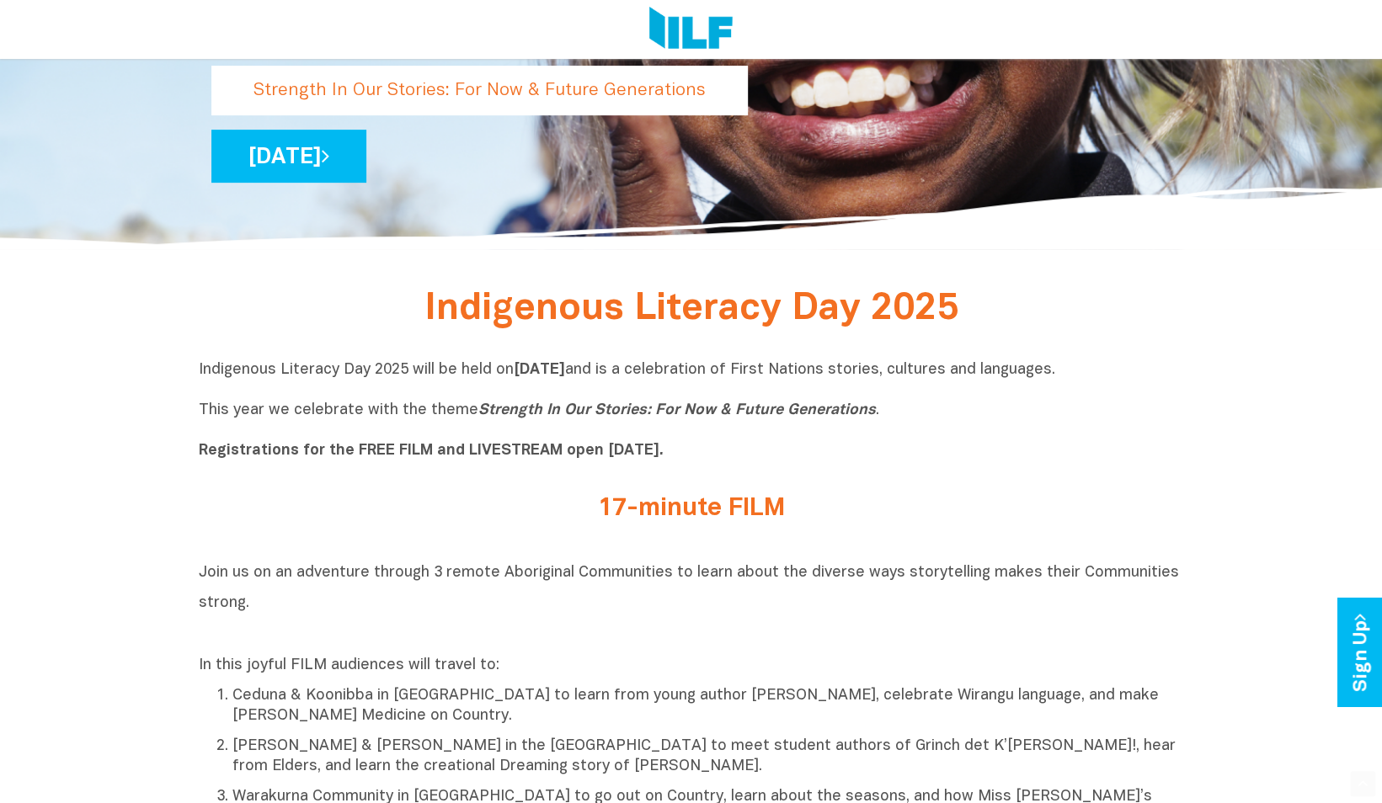
scroll to position [380, 0]
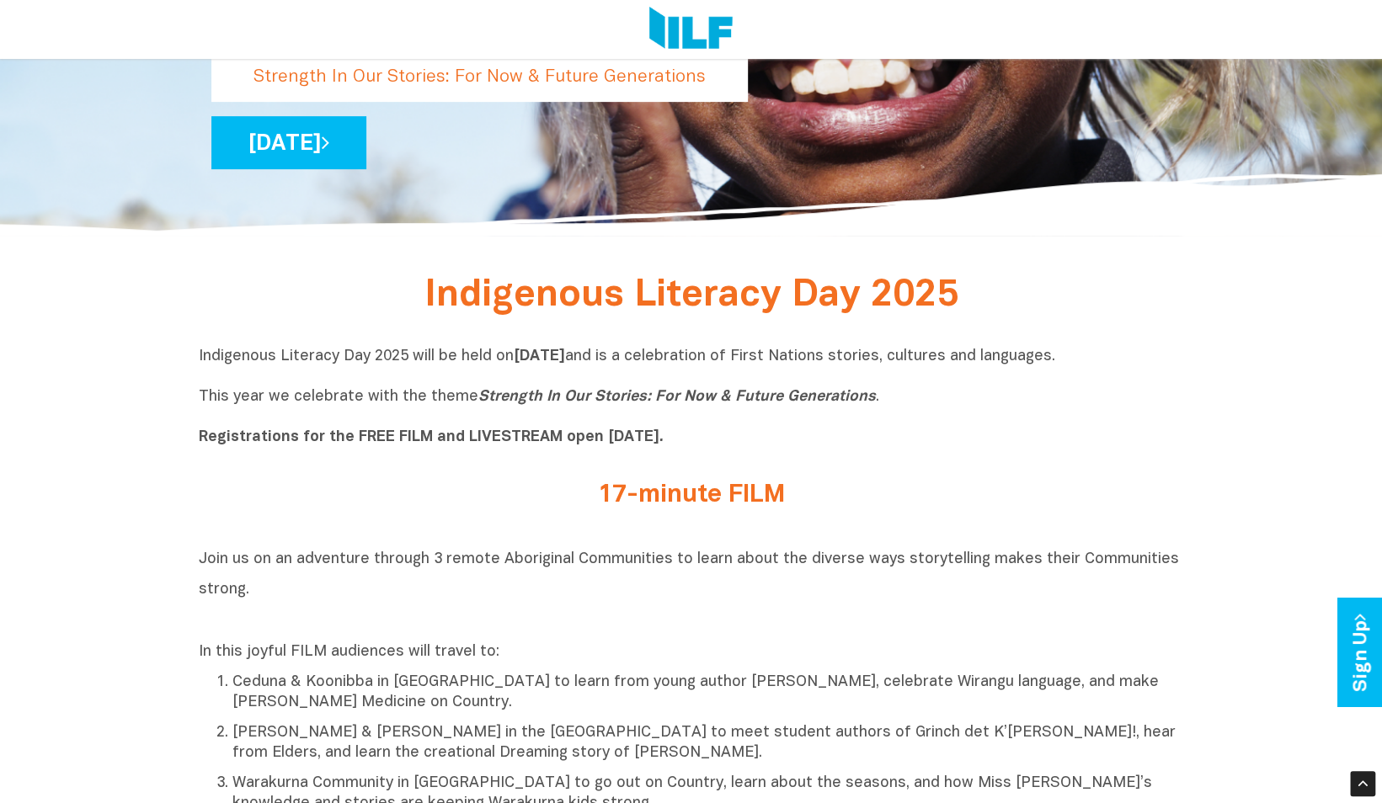
click at [435, 454] on div "Indigenous Literacy Day 2025 will be held [DATE][DATE] and is a celebration of …" at bounding box center [691, 401] width 985 height 109
click at [314, 480] on div "17-minute FILM" at bounding box center [691, 499] width 985 height 61
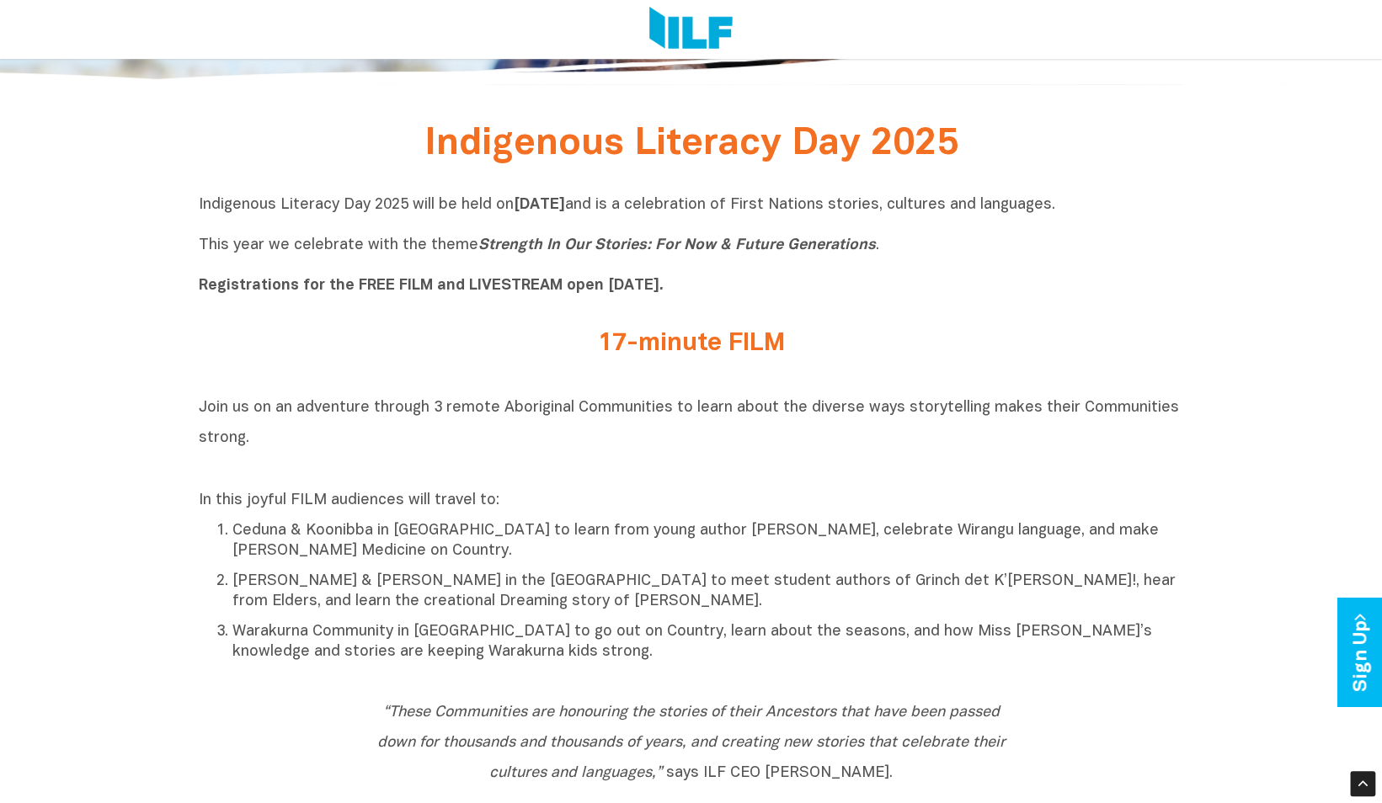
scroll to position [532, 0]
click at [274, 311] on div "Indigenous Literacy Day 2025 will be held [DATE][DATE] and is a celebration of …" at bounding box center [691, 249] width 985 height 135
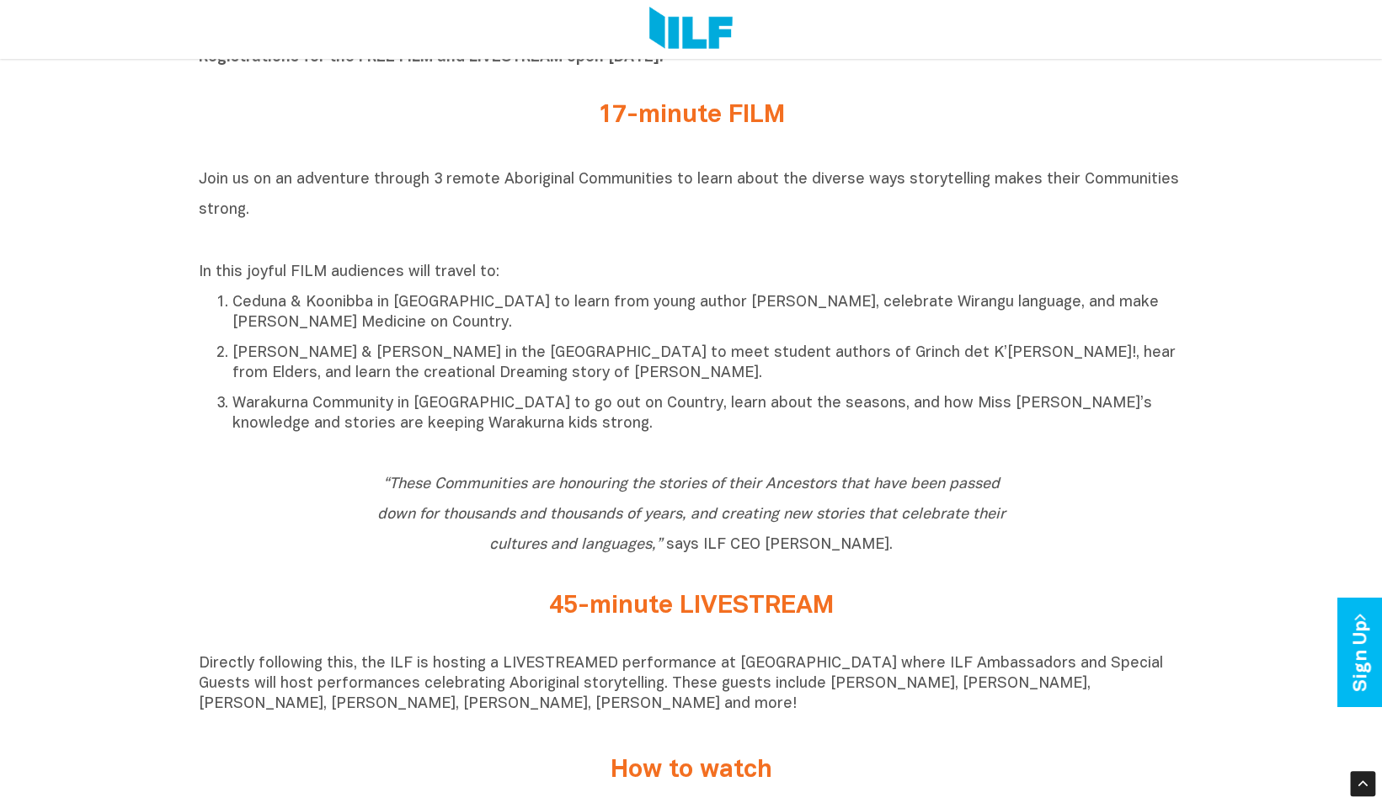
scroll to position [754, 0]
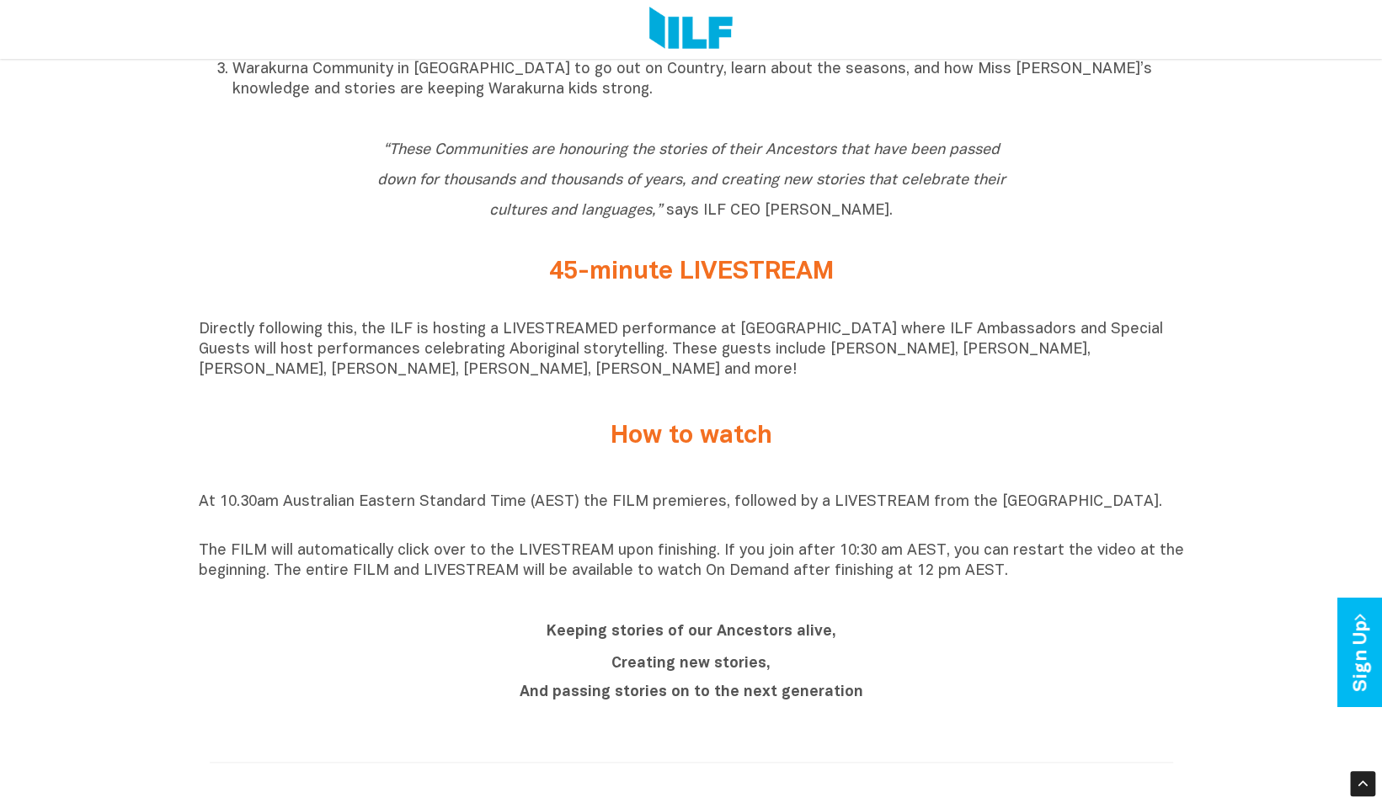
scroll to position [1095, 0]
click at [137, 365] on div "Indigenous Literacy Day 2025 Indigenous Literacy Day 2025 will be held [DATE][D…" at bounding box center [691, 569] width 1382 height 2028
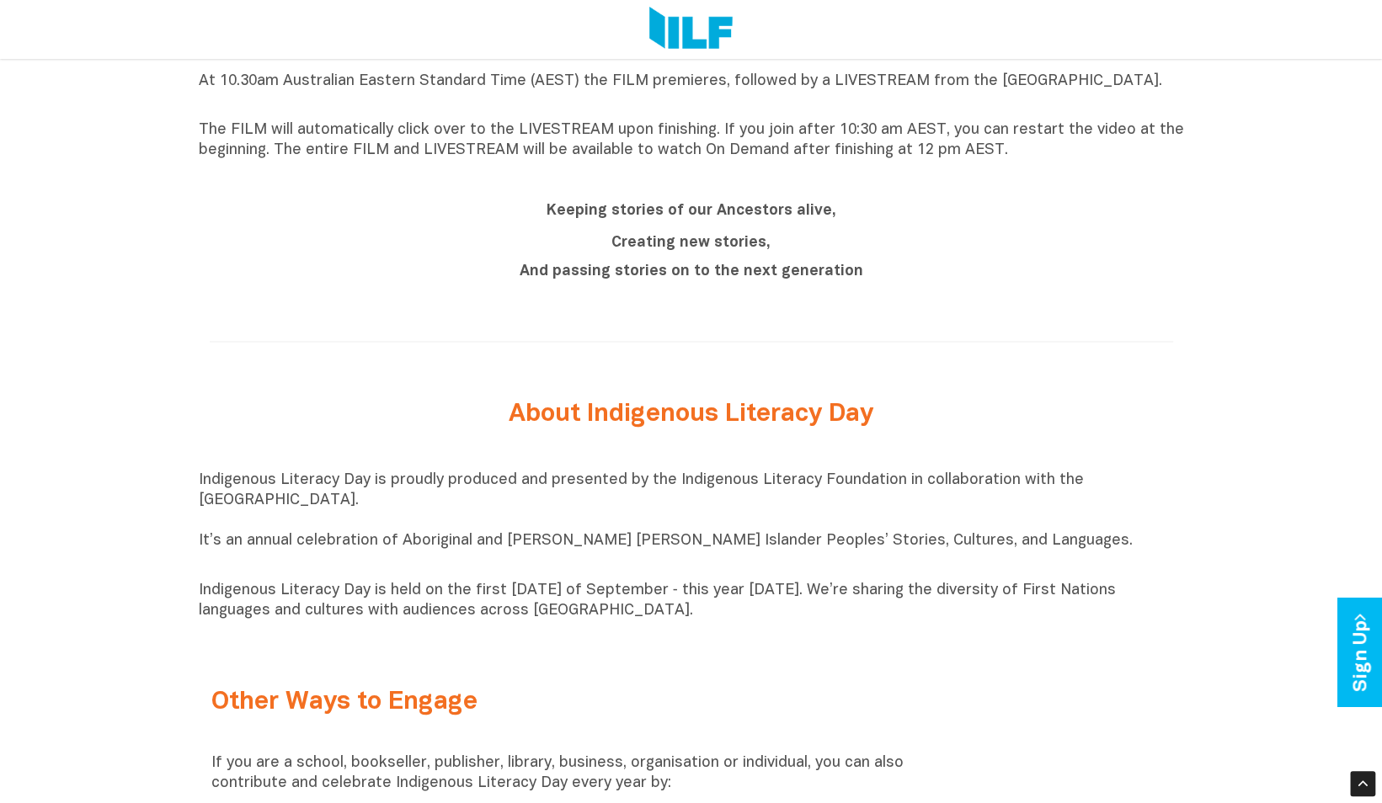
scroll to position [1724, 0]
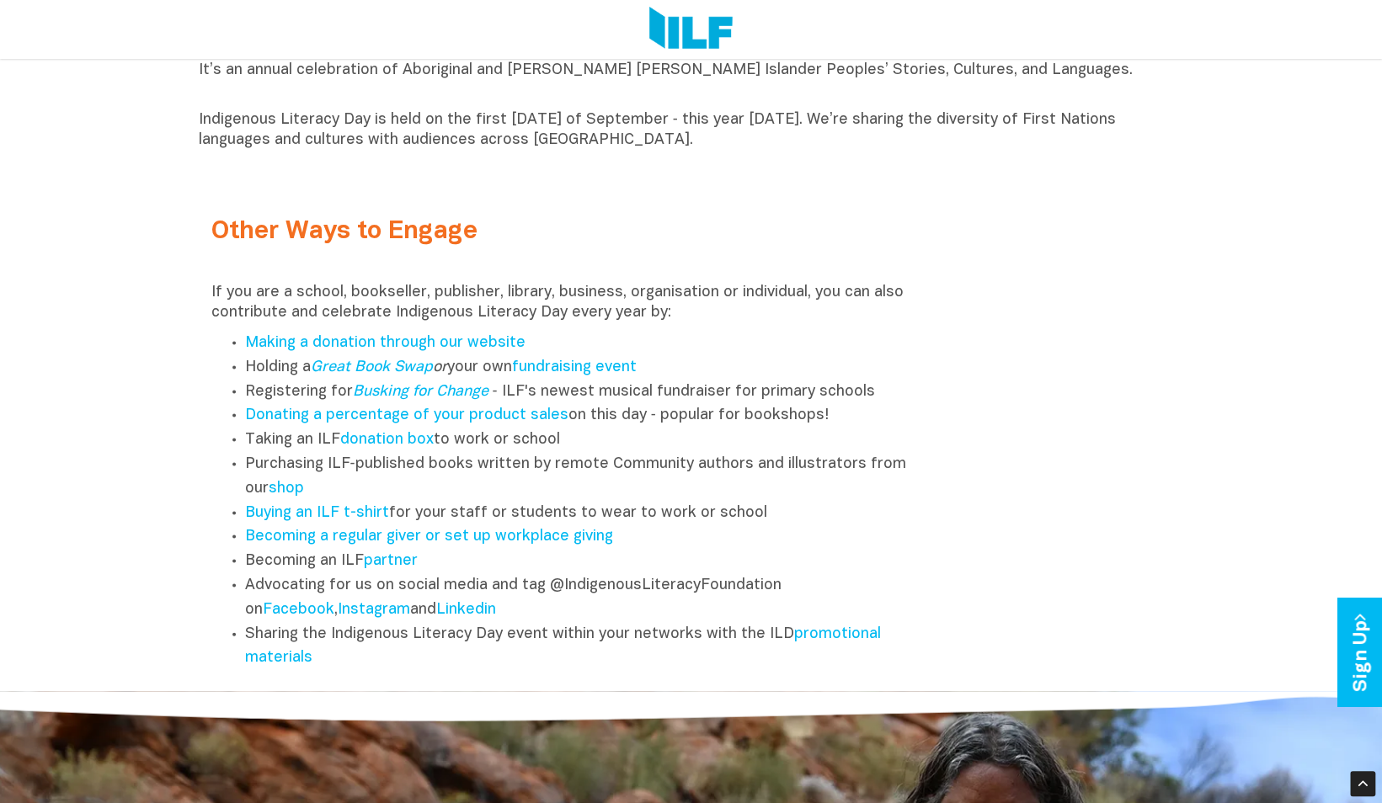
scroll to position [2149, 0]
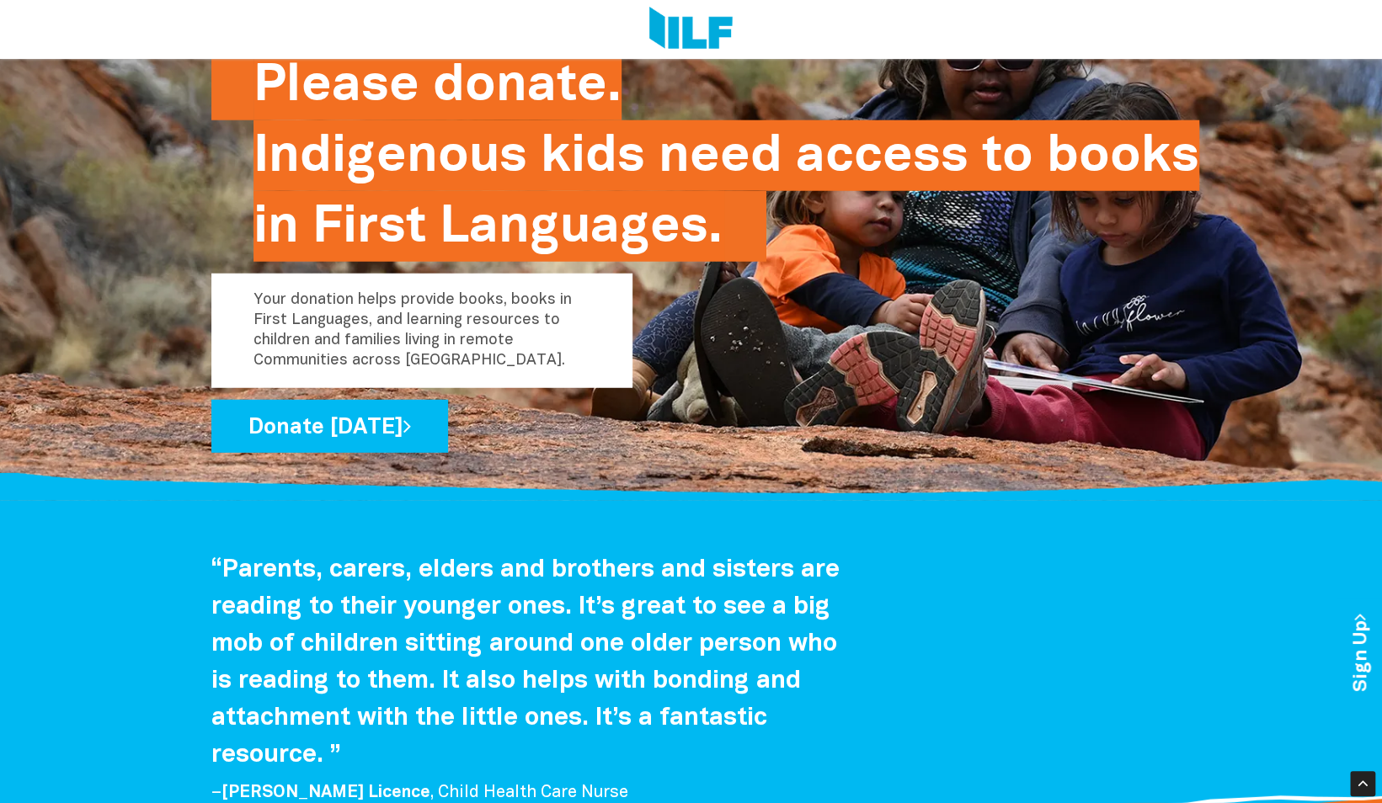
scroll to position [2762, 0]
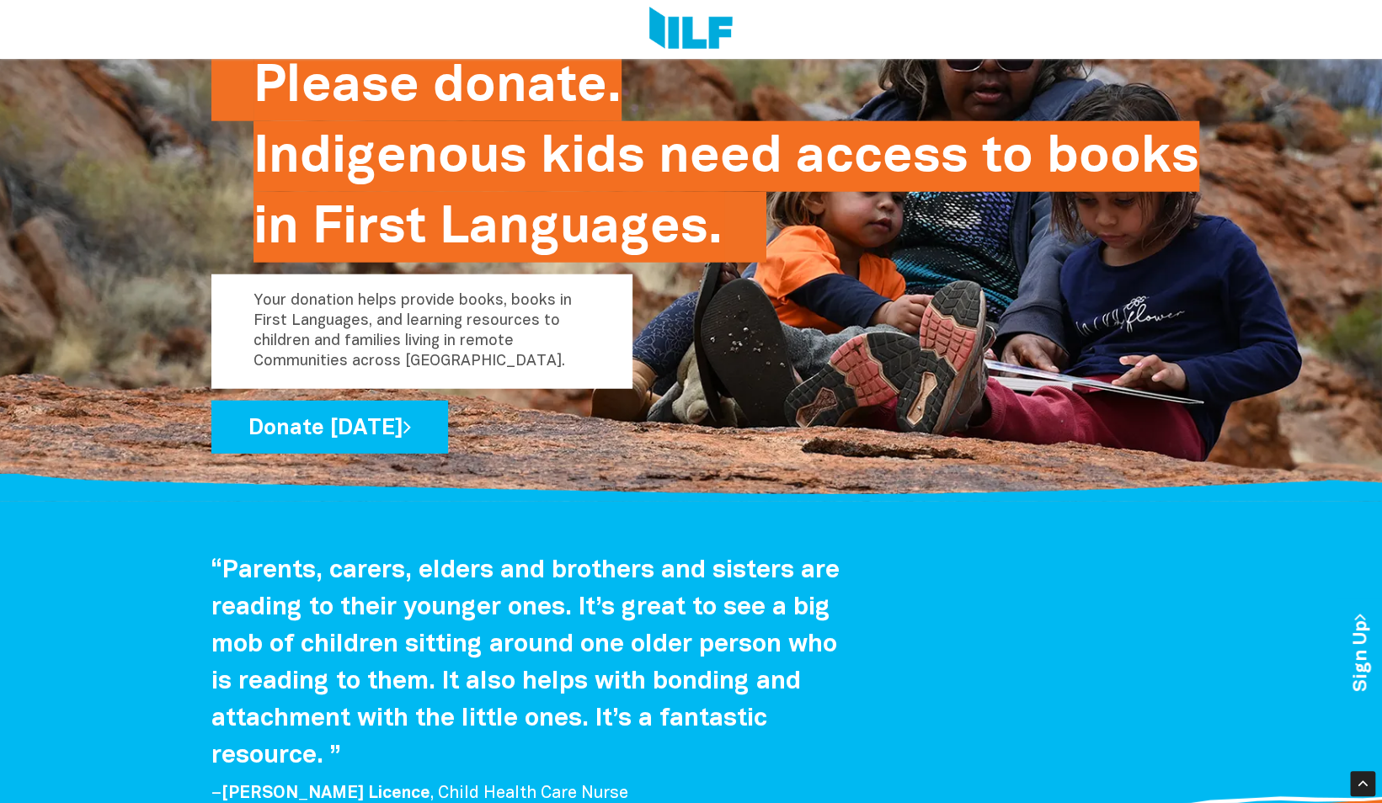
click at [328, 341] on p "Your donation helps provide books, books in First Languages, and learning resou…" at bounding box center [421, 331] width 421 height 115
click at [129, 374] on div "Please donate. Indigenous kids need access to books in First Languages. Your do…" at bounding box center [691, 208] width 1382 height 587
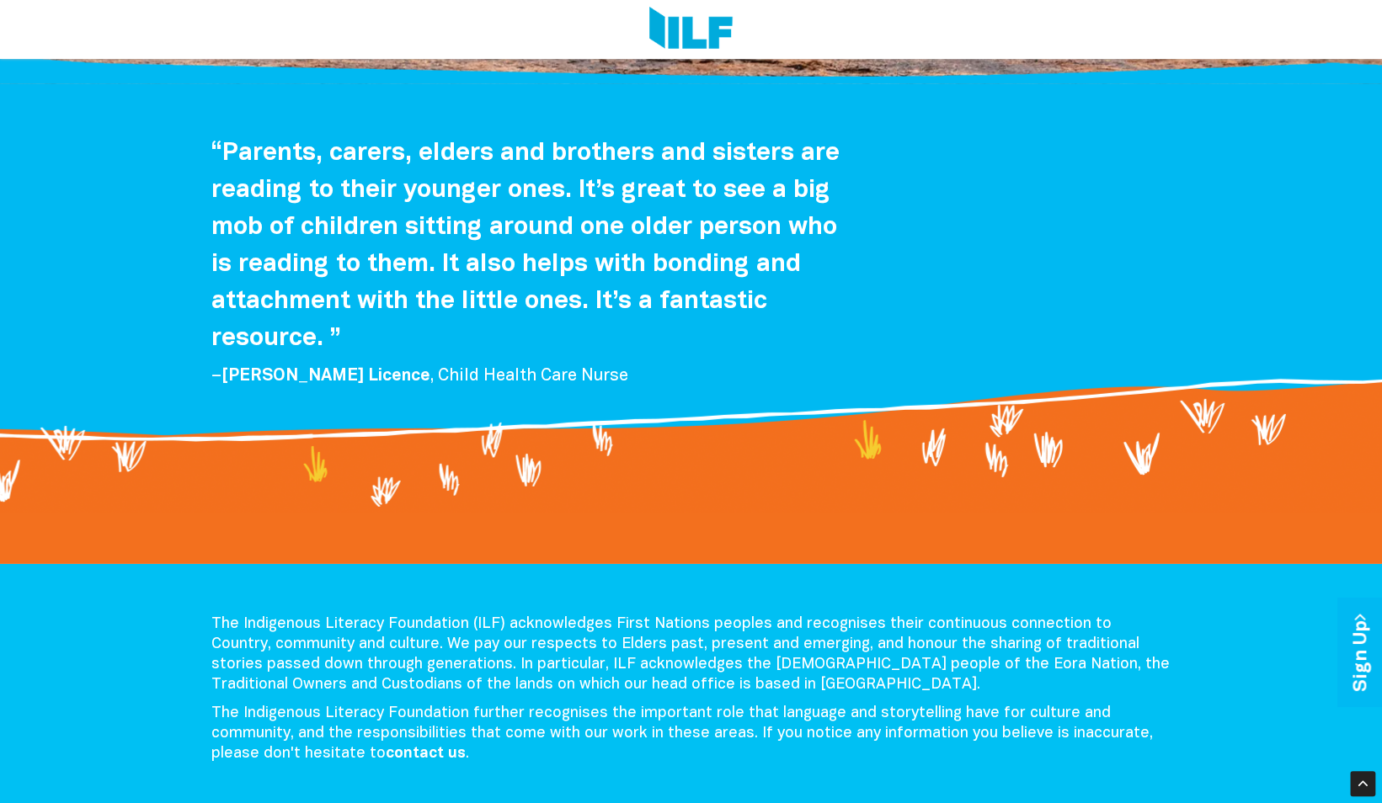
scroll to position [3440, 0]
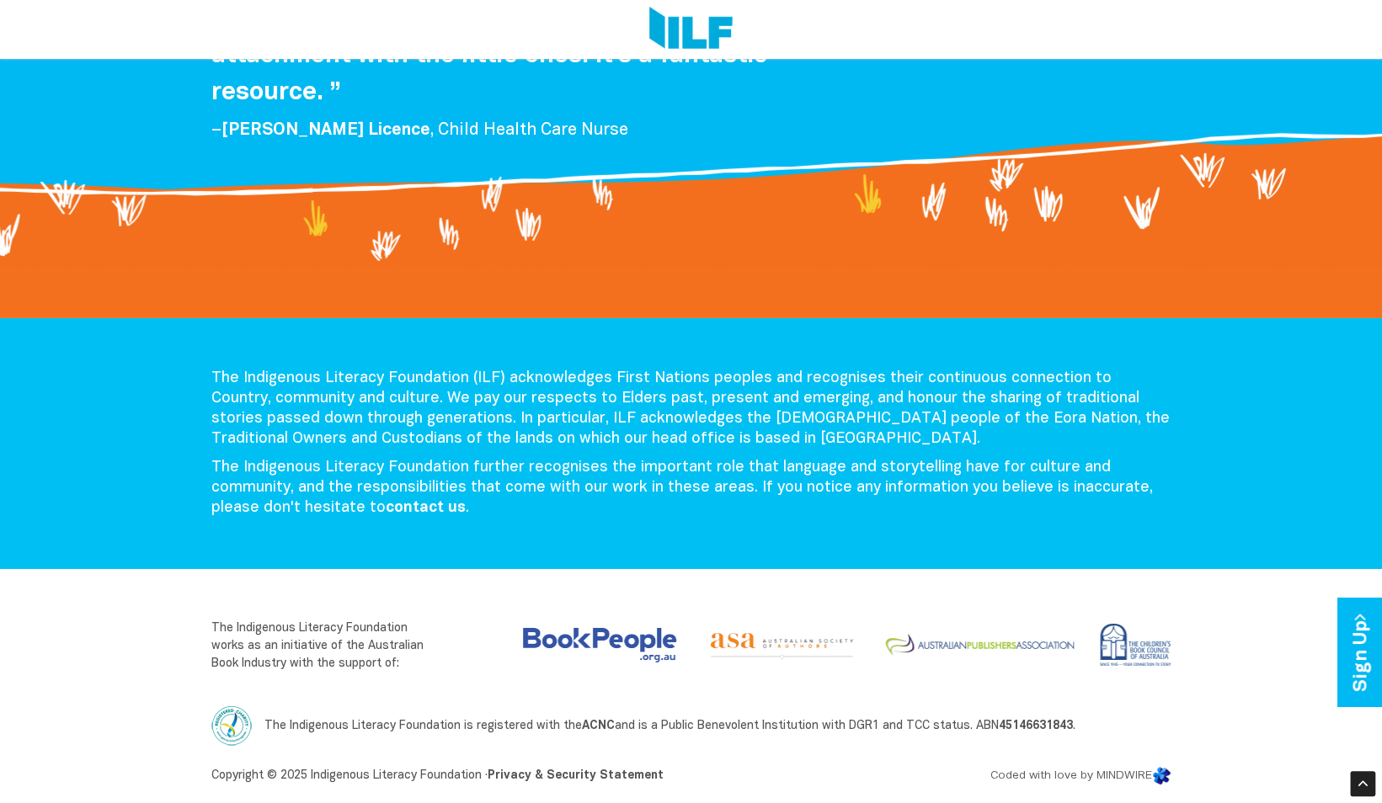
click at [191, 408] on div "The Indigenous Literacy Foundation (ILF) acknowledges First Nations peoples and…" at bounding box center [691, 443] width 1382 height 251
